Goal: Use online tool/utility

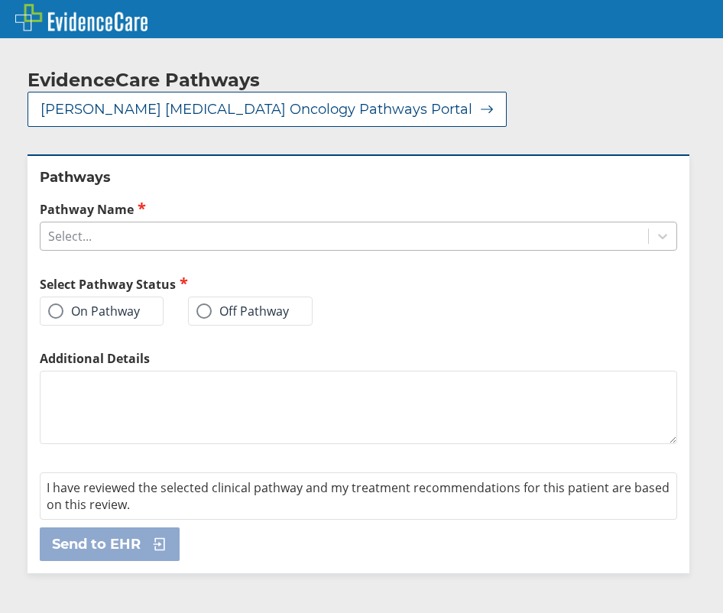
click at [119, 223] on div "Select..." at bounding box center [345, 236] width 608 height 26
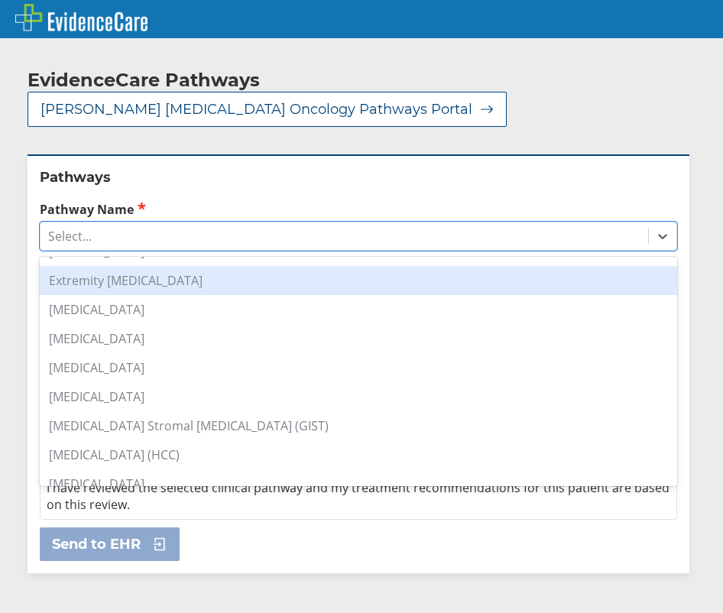
scroll to position [611, 0]
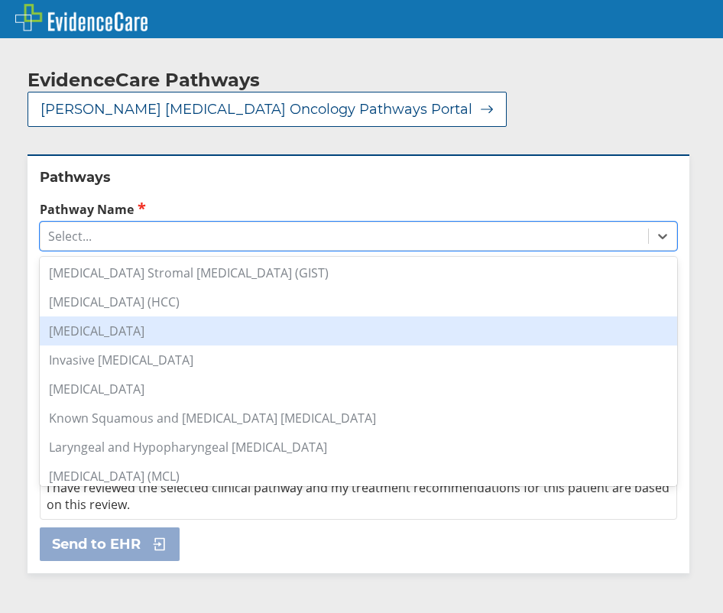
click at [125, 316] on div "[MEDICAL_DATA]" at bounding box center [358, 330] width 637 height 29
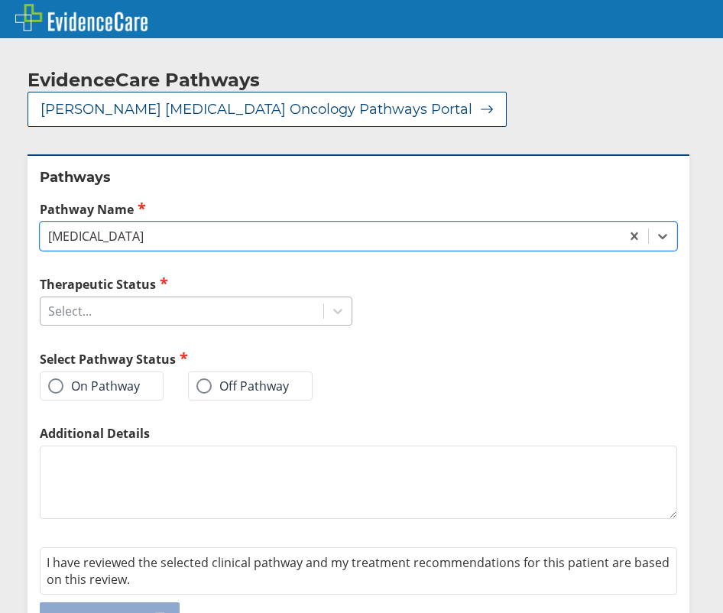
click at [95, 298] on div "Select..." at bounding box center [182, 311] width 283 height 26
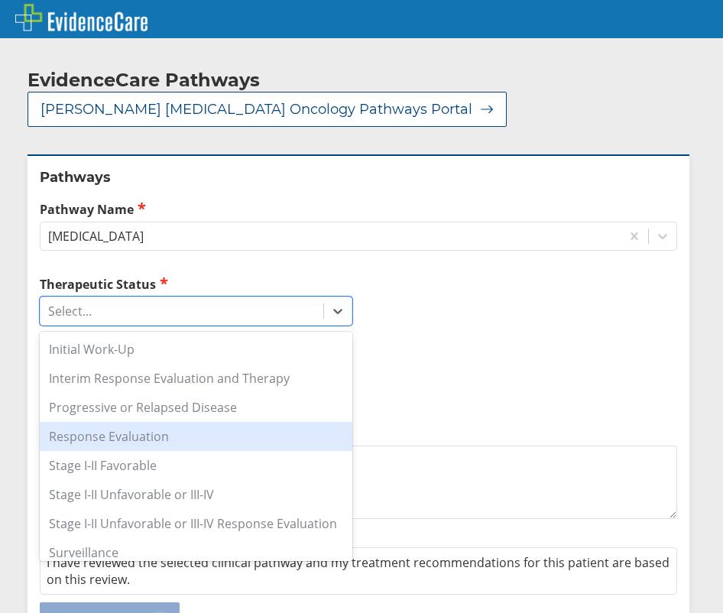
scroll to position [26, 0]
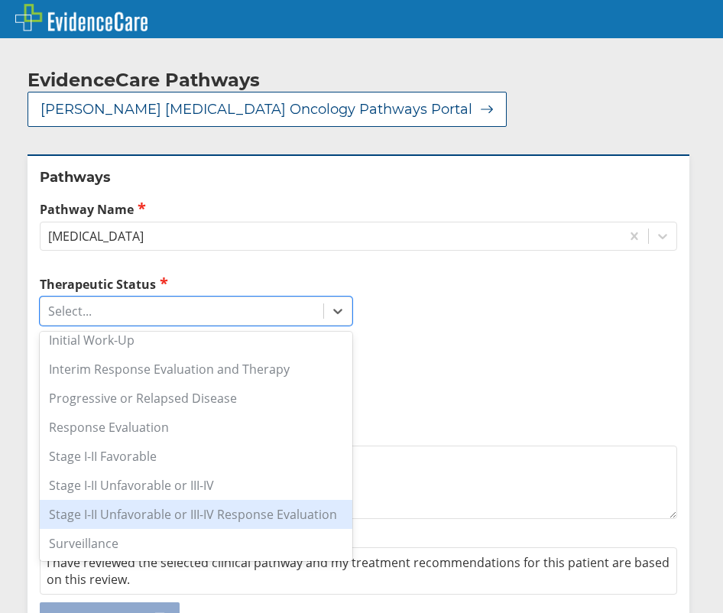
click at [108, 500] on div "Stage I-II Unfavorable or III-IV Response Evaluation" at bounding box center [196, 514] width 313 height 29
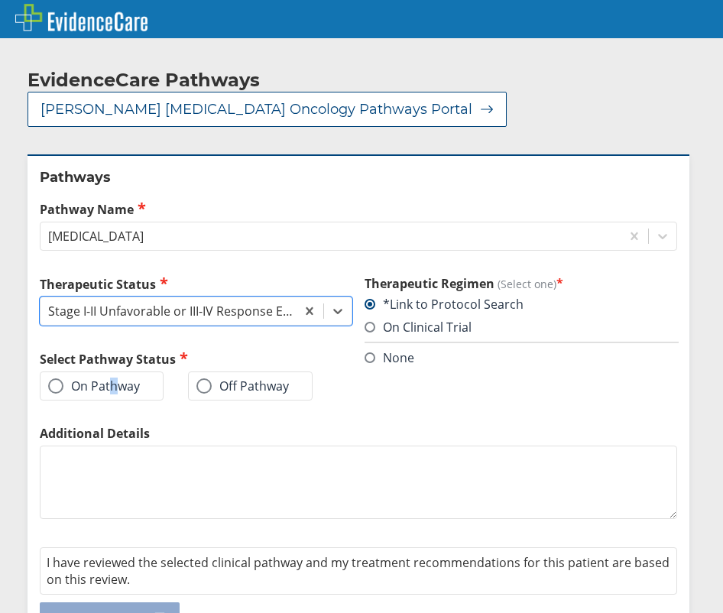
click at [109, 378] on label "On Pathway" at bounding box center [94, 385] width 92 height 15
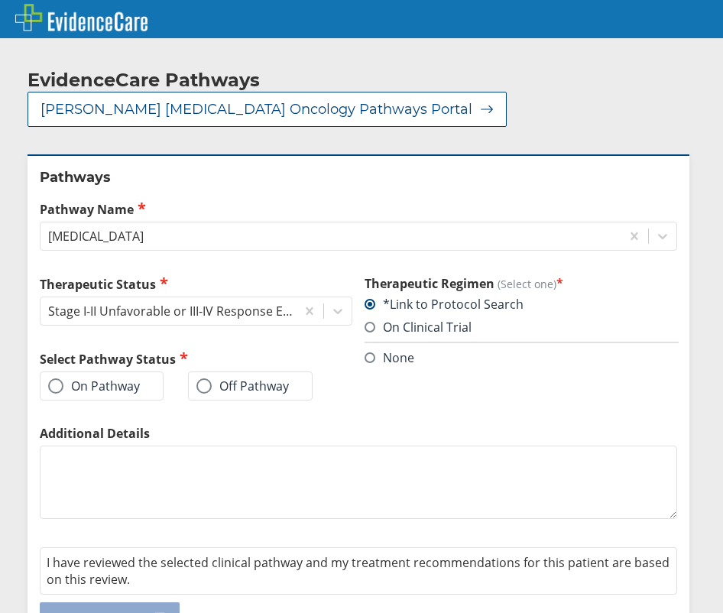
click at [51, 378] on span at bounding box center [55, 385] width 15 height 15
click at [0, 0] on input "On Pathway" at bounding box center [0, 0] width 0 height 0
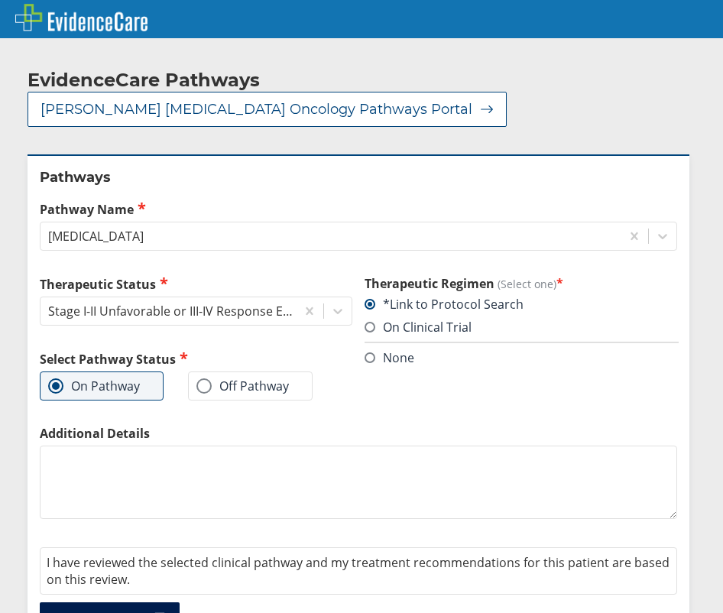
click at [128, 610] on span "Send to EHR" at bounding box center [96, 619] width 89 height 18
